Goal: Information Seeking & Learning: Check status

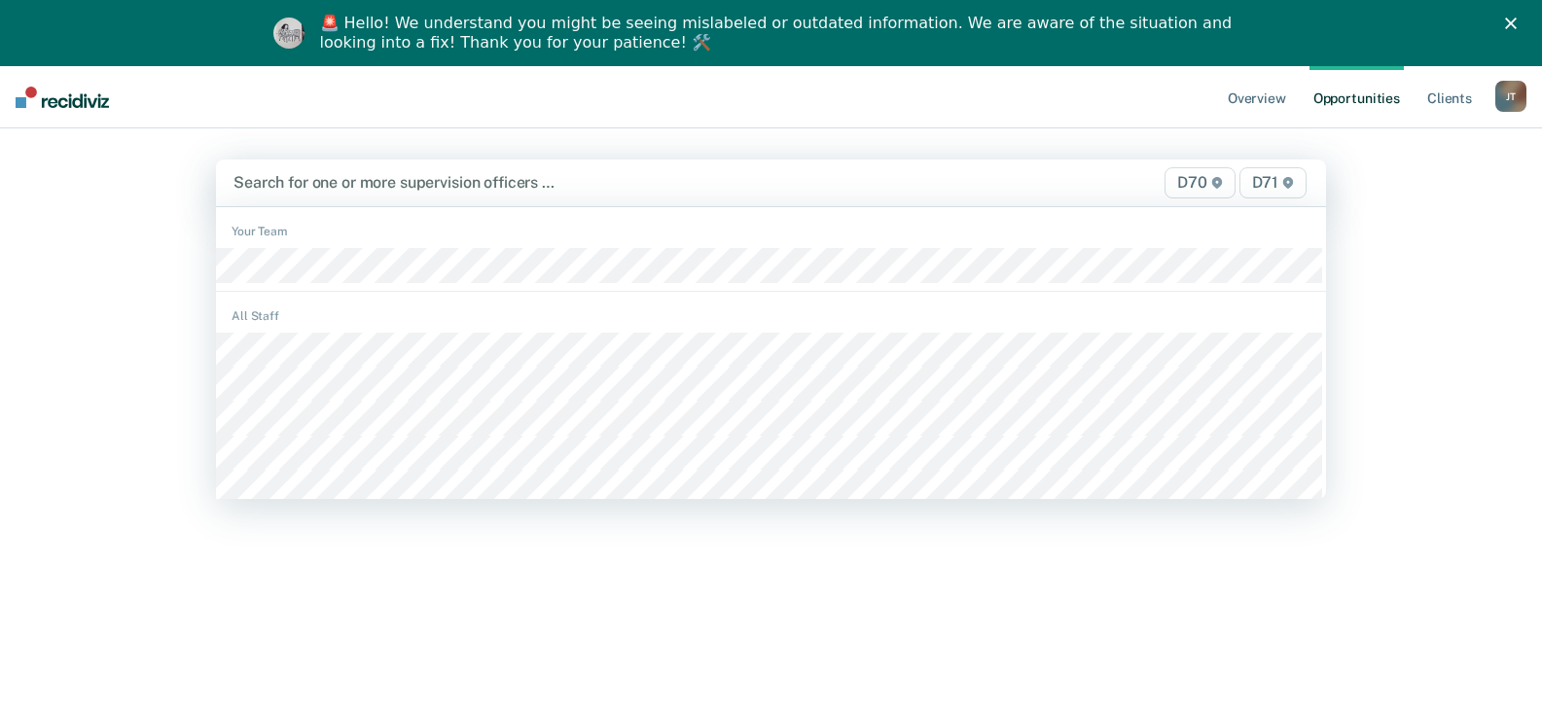
click at [346, 178] on div at bounding box center [608, 182] width 751 height 22
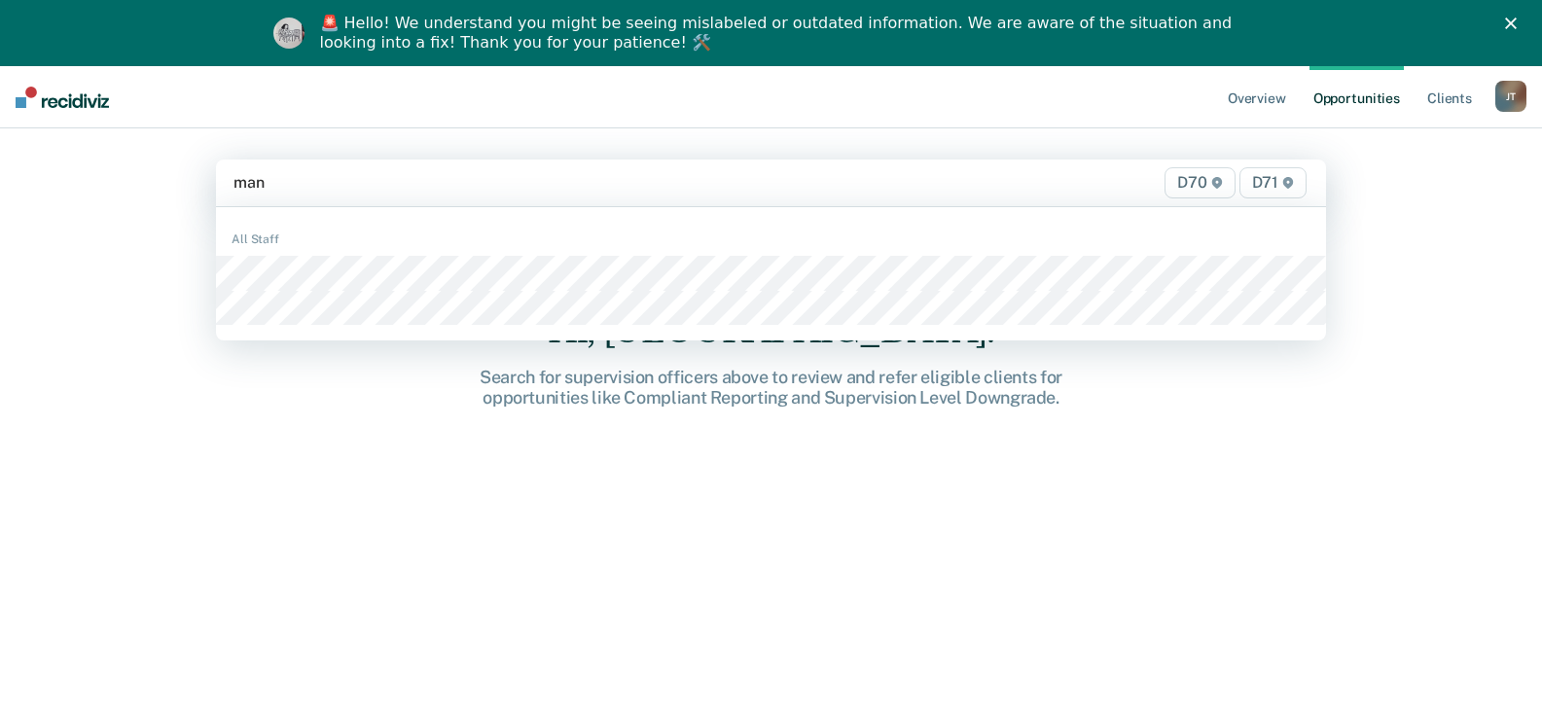
type input "[PERSON_NAME]"
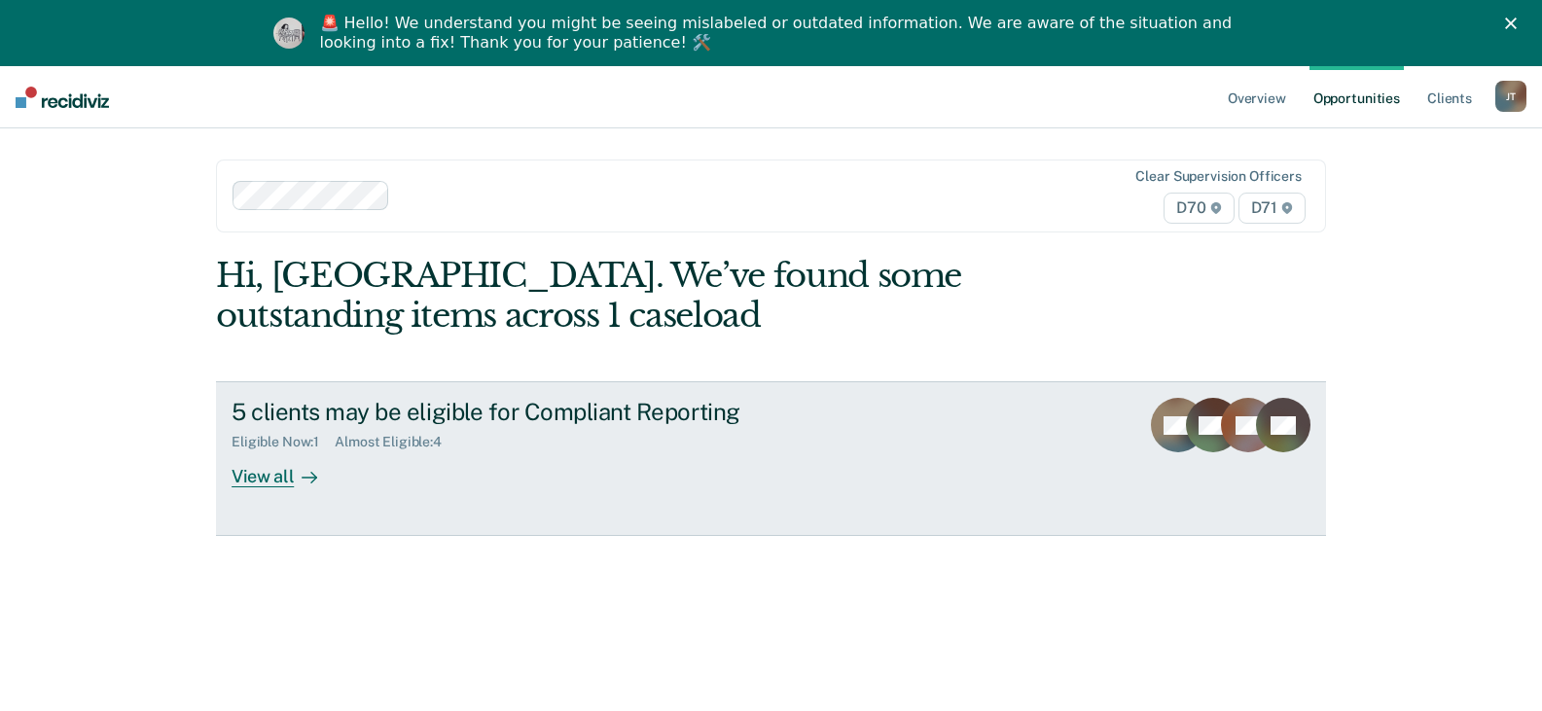
click at [354, 454] on div "5 clients may be eligible for Compliant Reporting Eligible Now : 1 Almost Eligi…" at bounding box center [597, 442] width 730 height 89
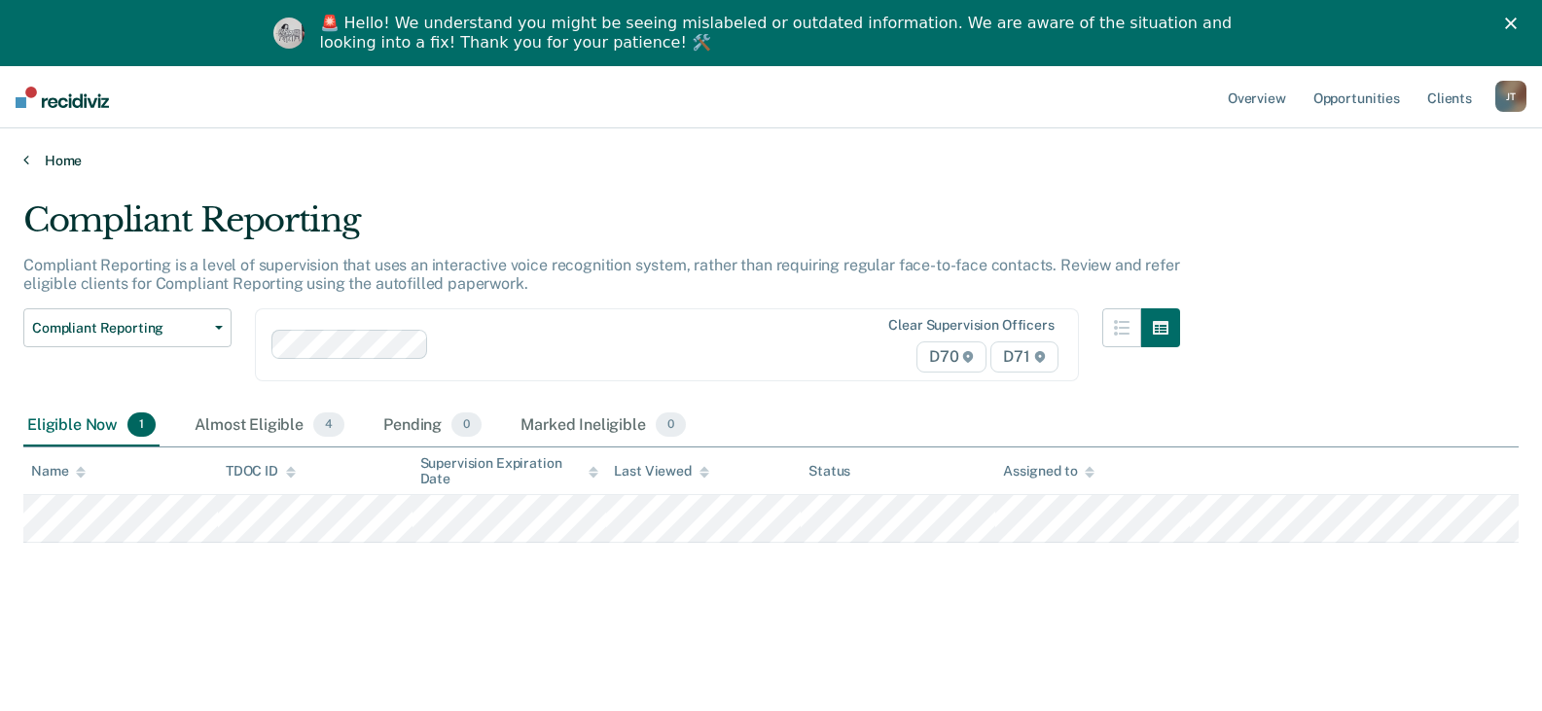
click at [50, 167] on link "Home" at bounding box center [770, 161] width 1495 height 18
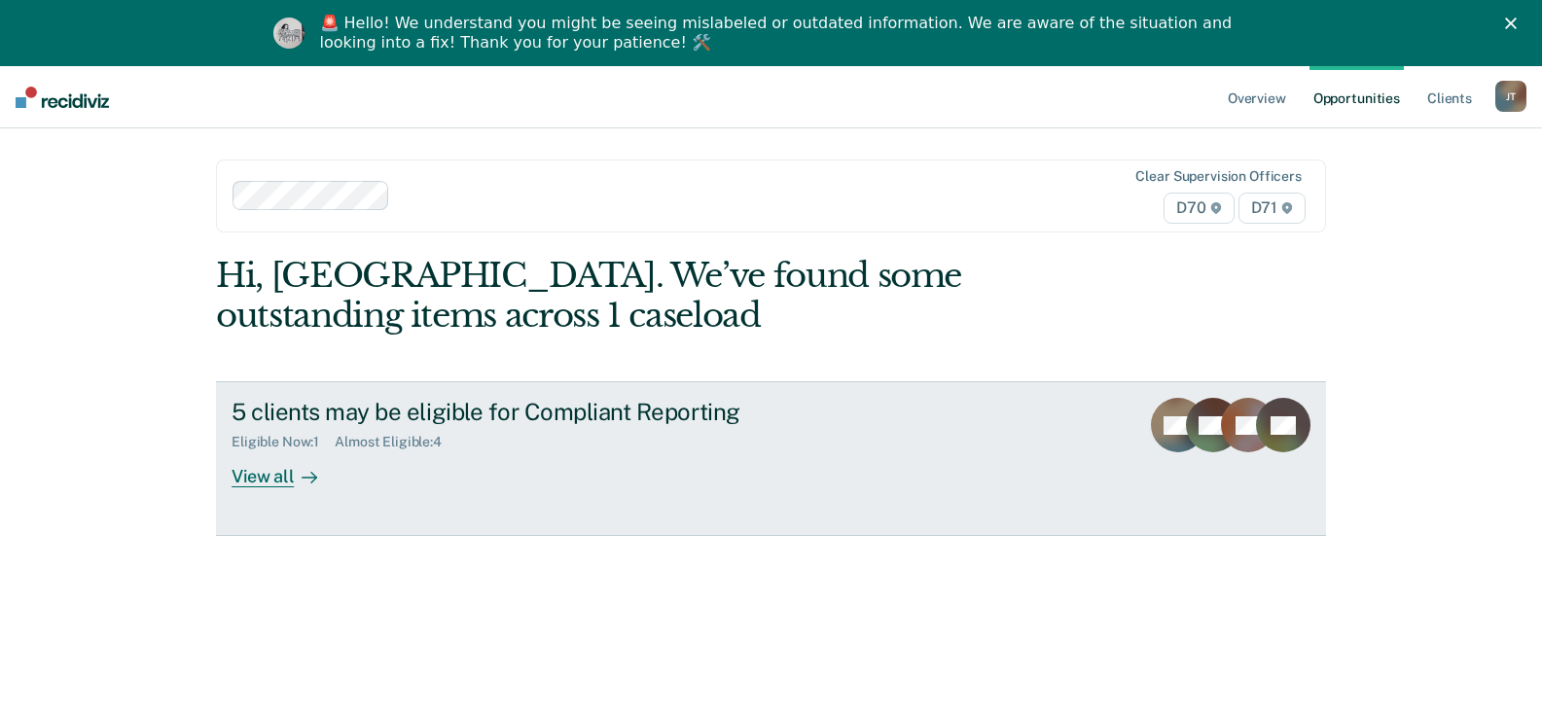
click at [340, 470] on link "5 clients may be eligible for Compliant Reporting Eligible Now : 1 Almost Eligi…" at bounding box center [771, 458] width 1110 height 154
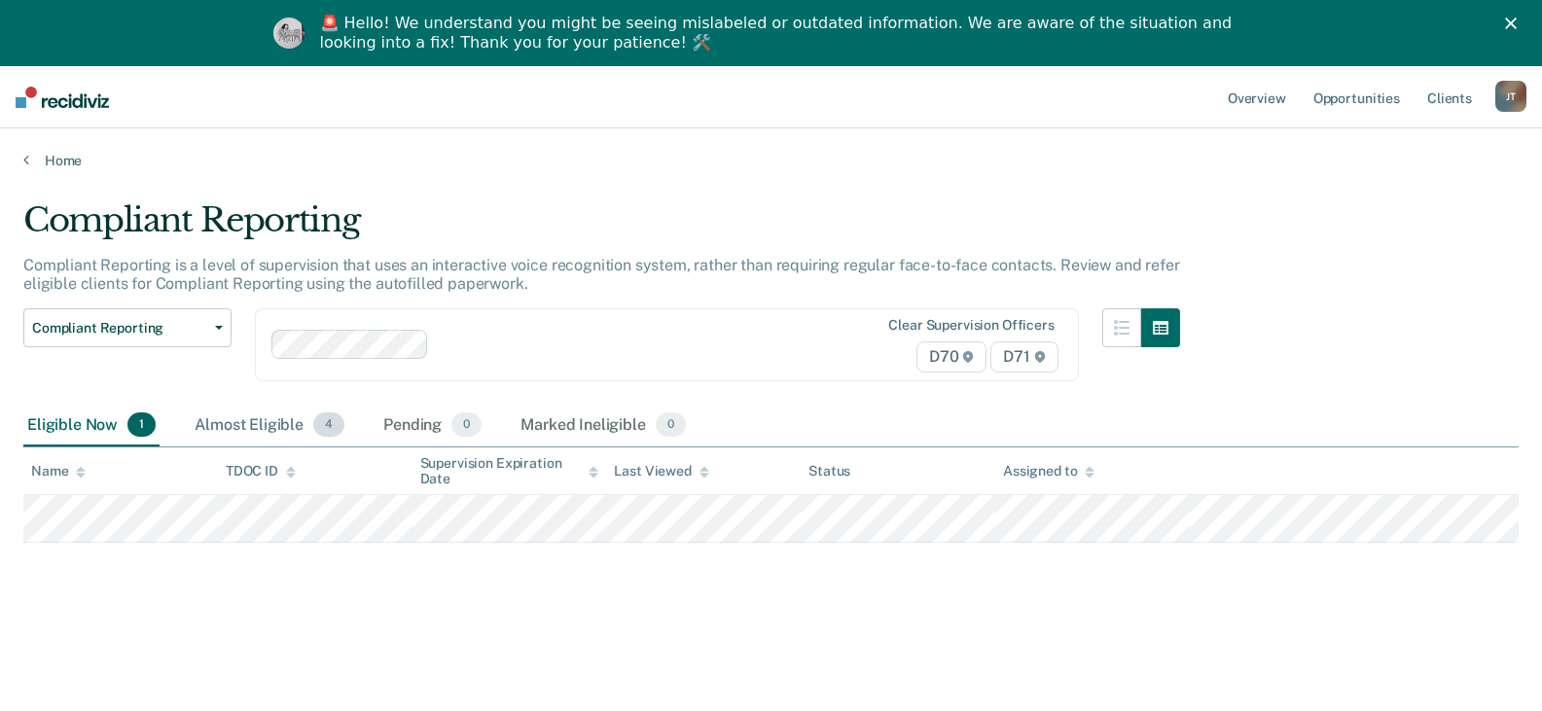
click at [264, 427] on div "Almost Eligible 4" at bounding box center [270, 426] width 158 height 43
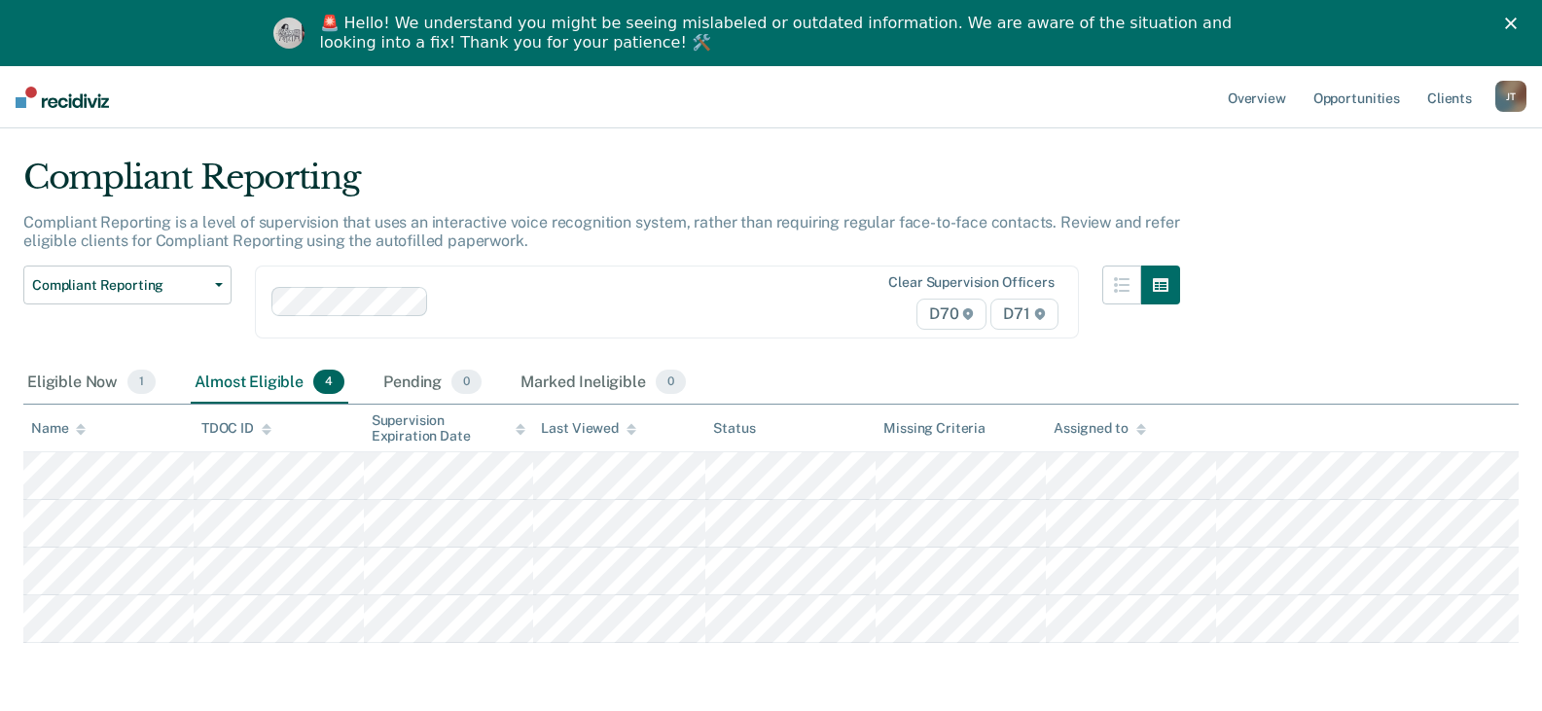
scroll to position [66, 0]
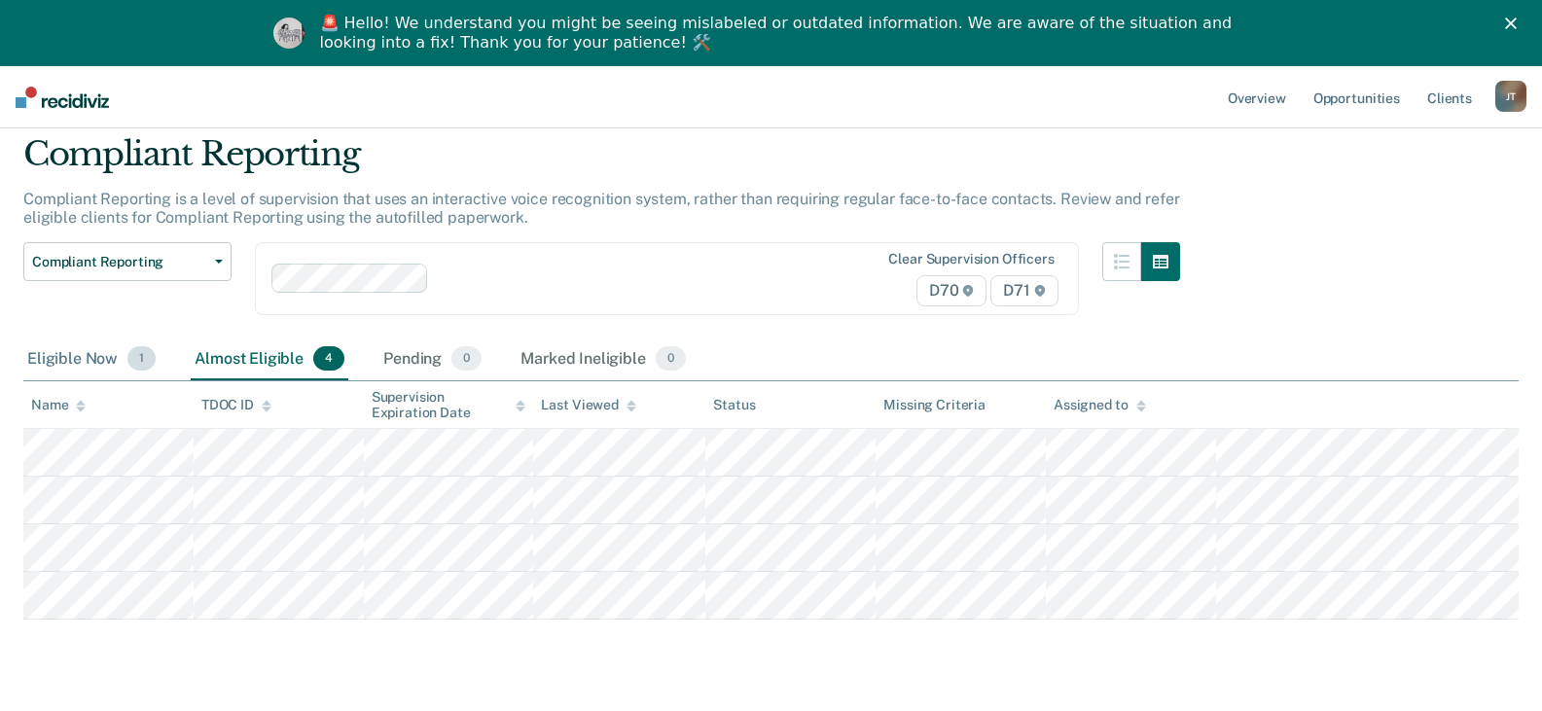
click at [88, 356] on div "Eligible Now 1" at bounding box center [91, 360] width 136 height 43
